Goal: Download file/media

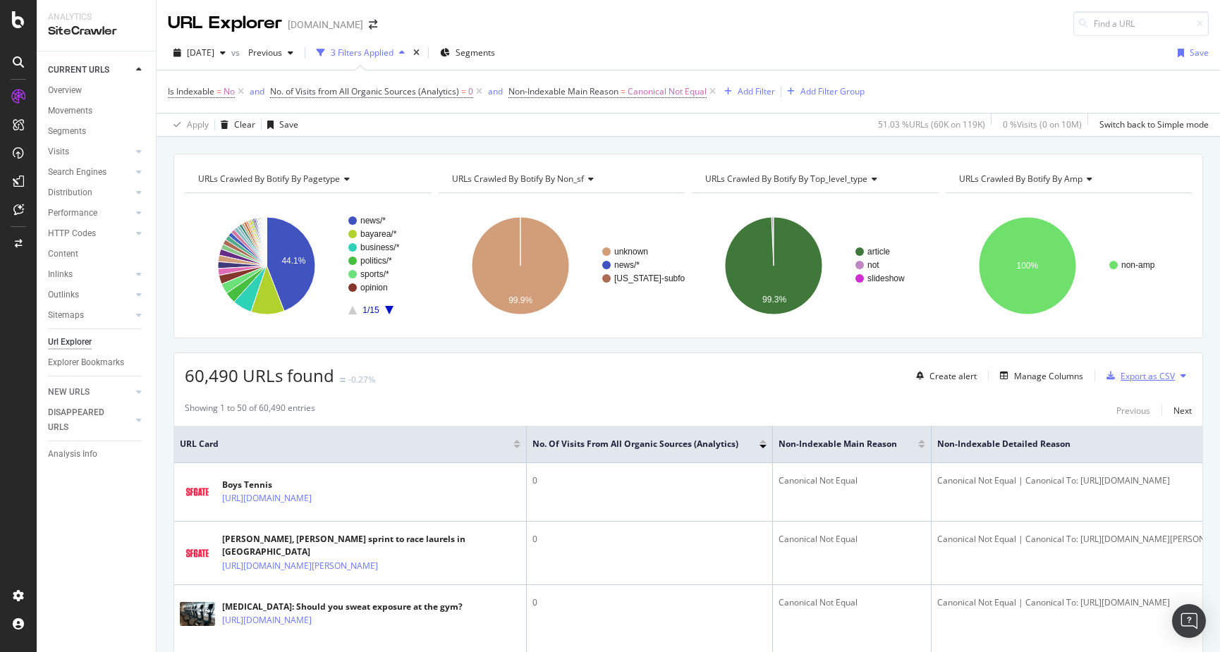
click at [1145, 375] on div "Export as CSV" at bounding box center [1147, 376] width 54 height 12
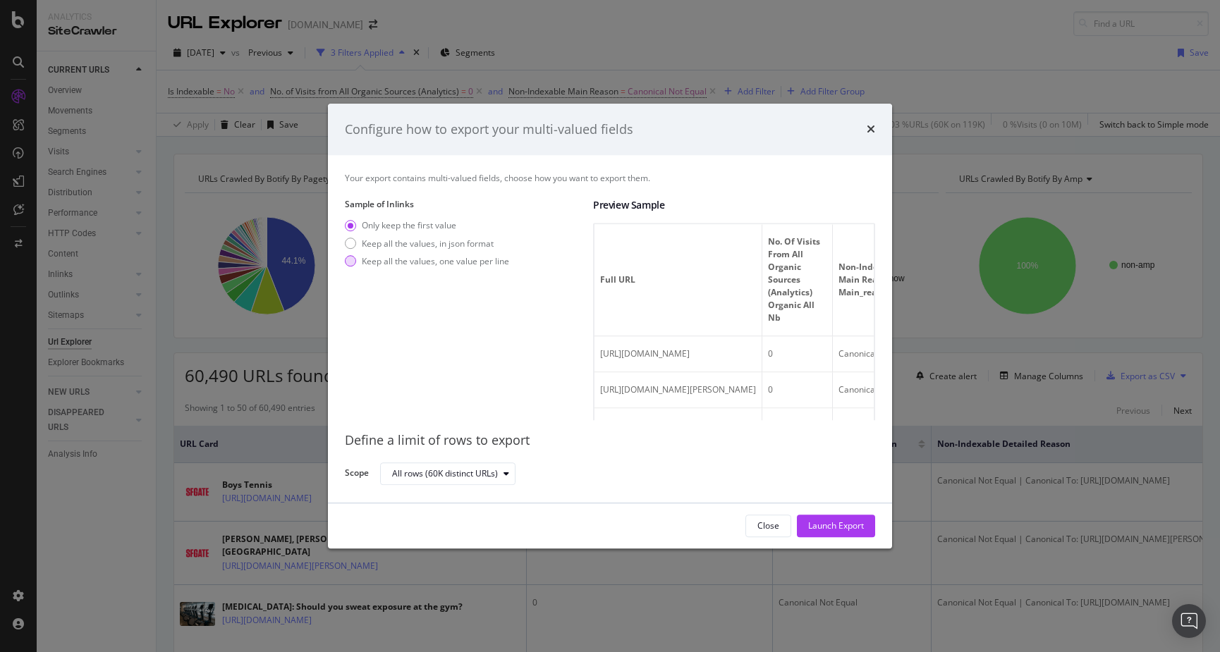
click at [395, 259] on div "Keep all the values, one value per line" at bounding box center [435, 261] width 147 height 12
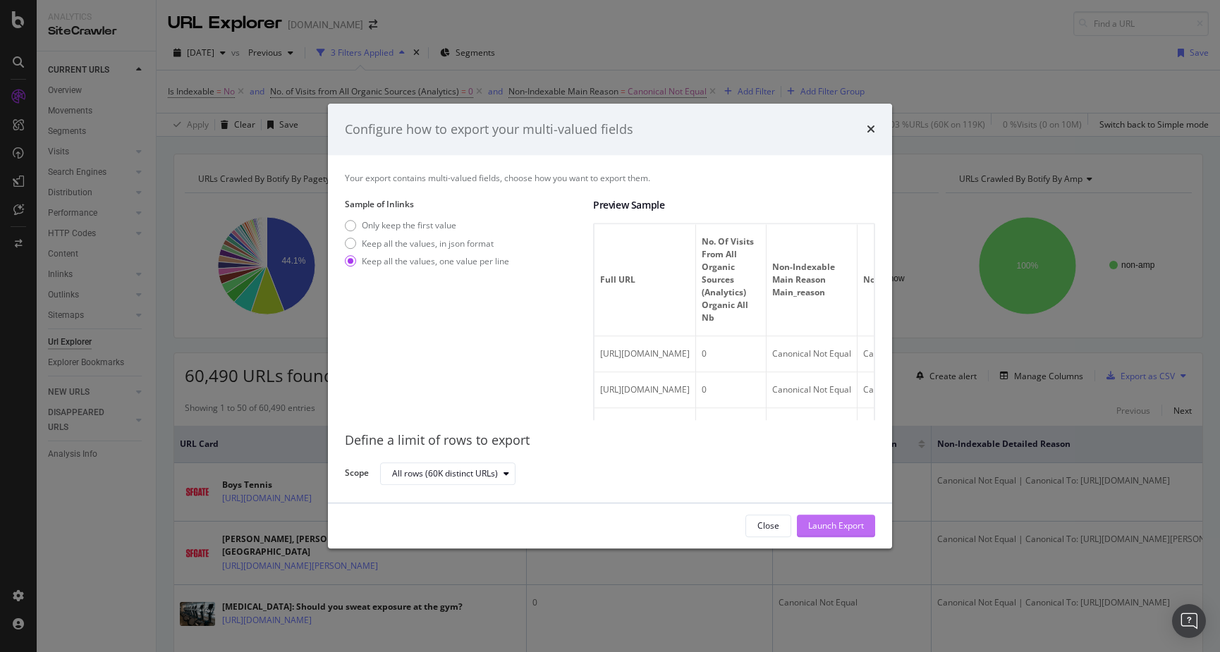
click at [831, 520] on div "Launch Export" at bounding box center [836, 526] width 56 height 12
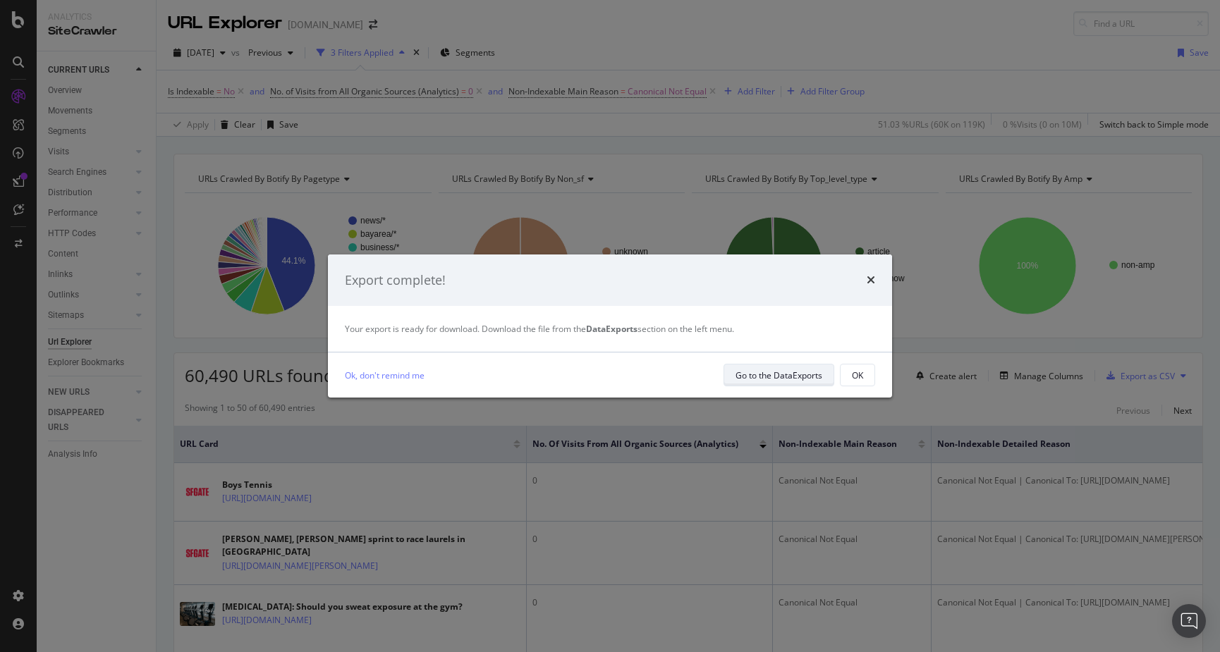
click at [779, 374] on div "Go to the DataExports" at bounding box center [778, 375] width 87 height 12
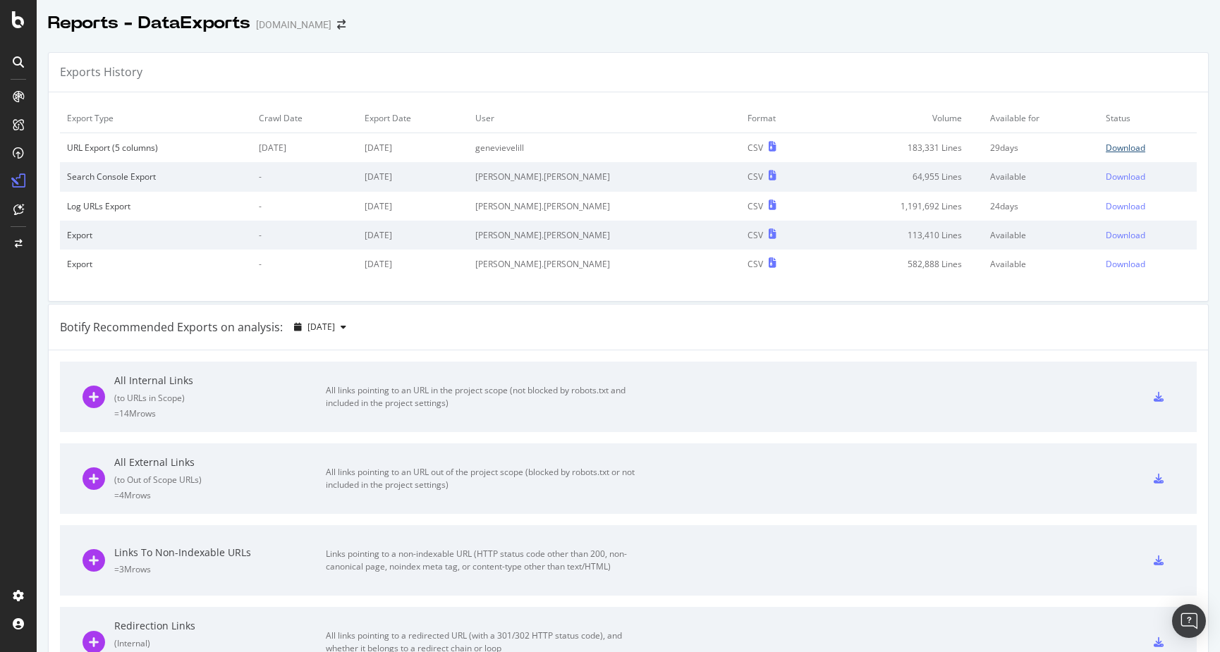
click at [1113, 147] on div "Download" at bounding box center [1124, 148] width 39 height 12
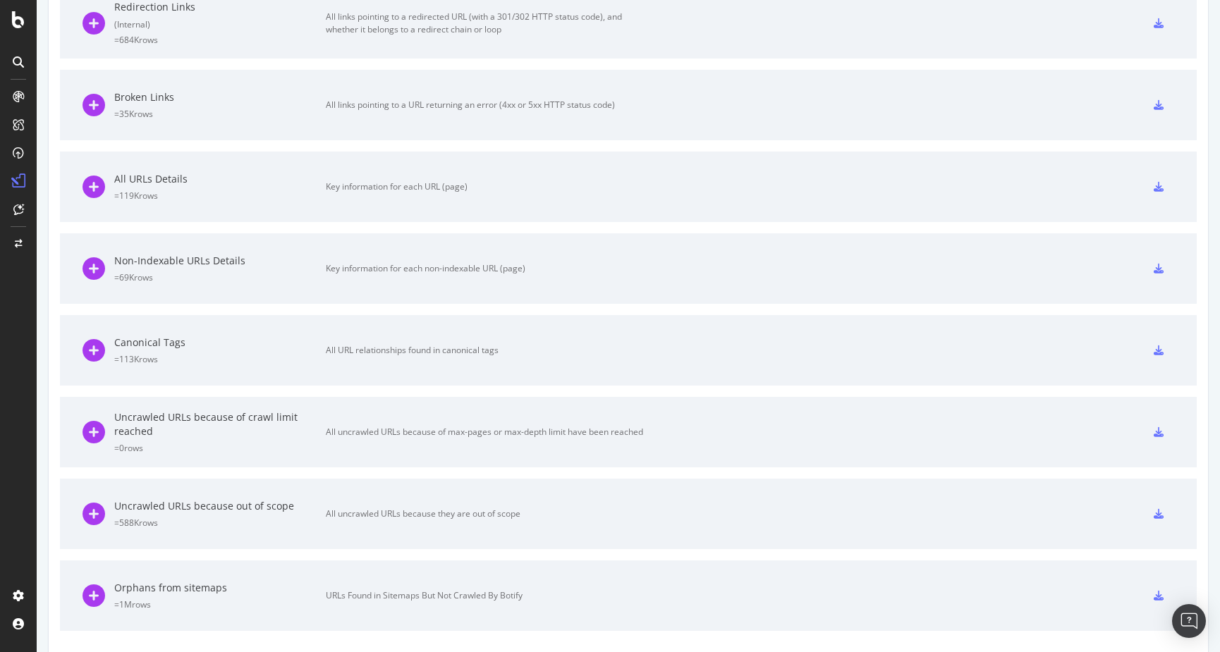
scroll to position [634, 0]
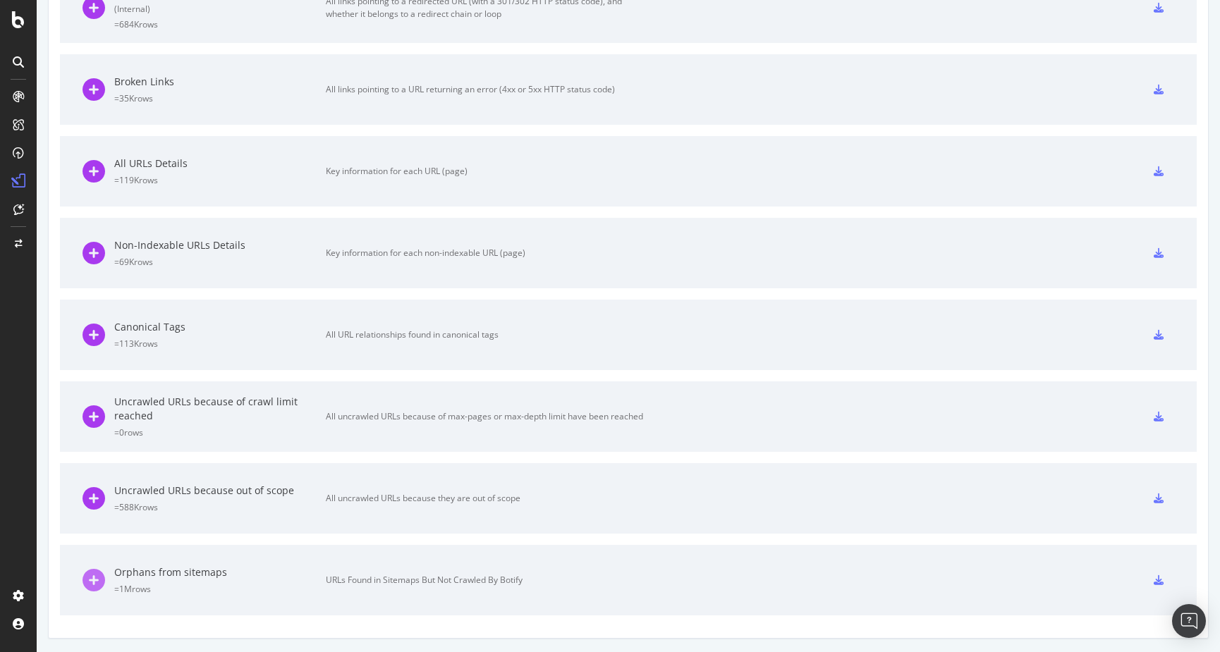
click at [94, 582] on icon at bounding box center [93, 580] width 23 height 23
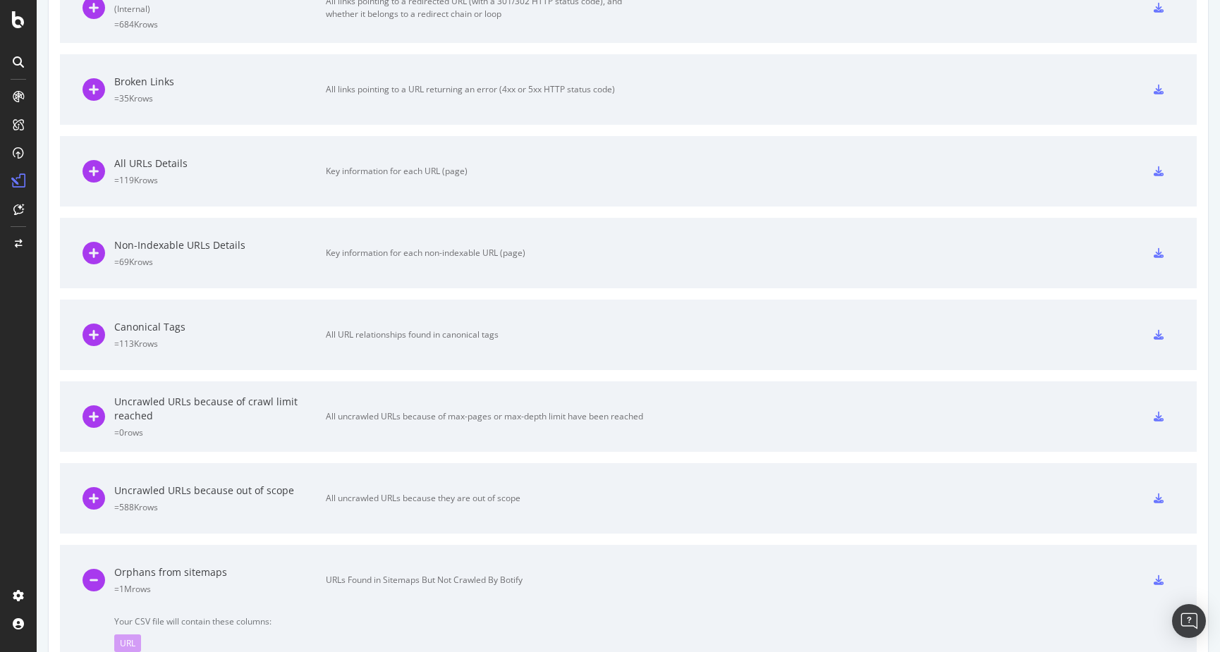
scroll to position [694, 0]
